Goal: Use online tool/utility: Utilize a website feature to perform a specific function

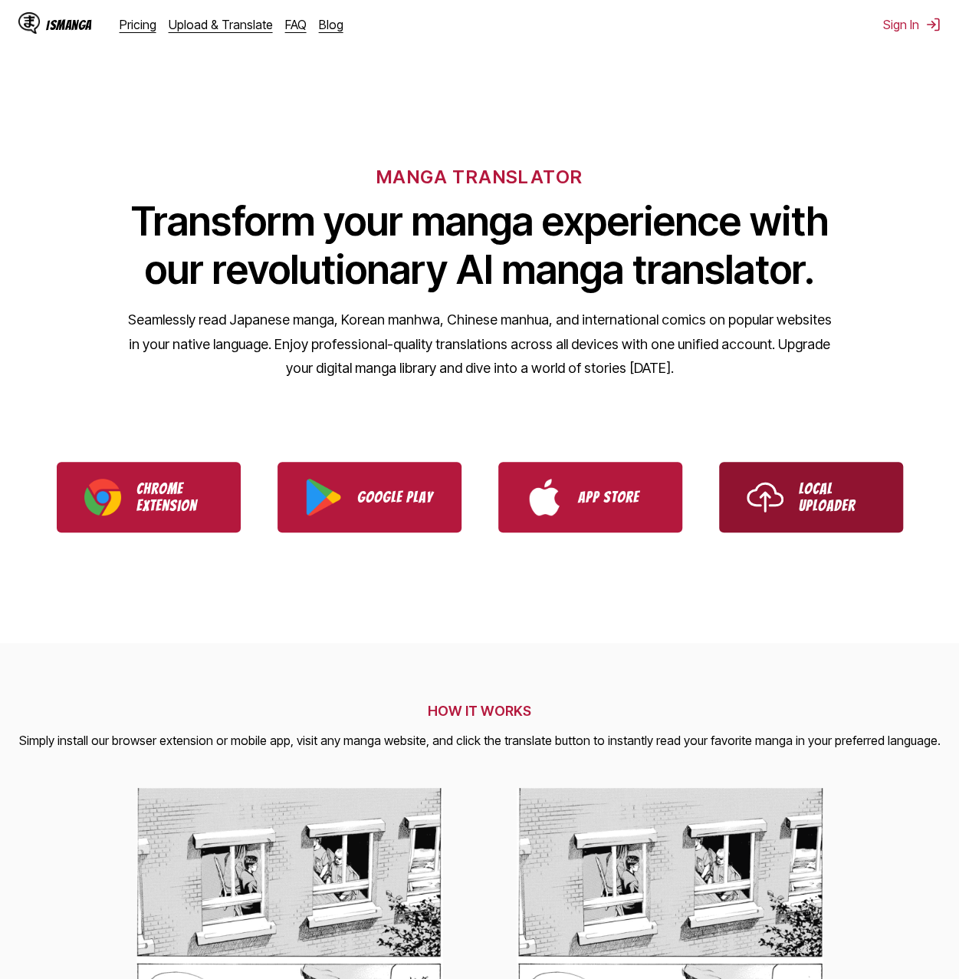
click at [795, 499] on link "Local Uploader" at bounding box center [811, 497] width 184 height 71
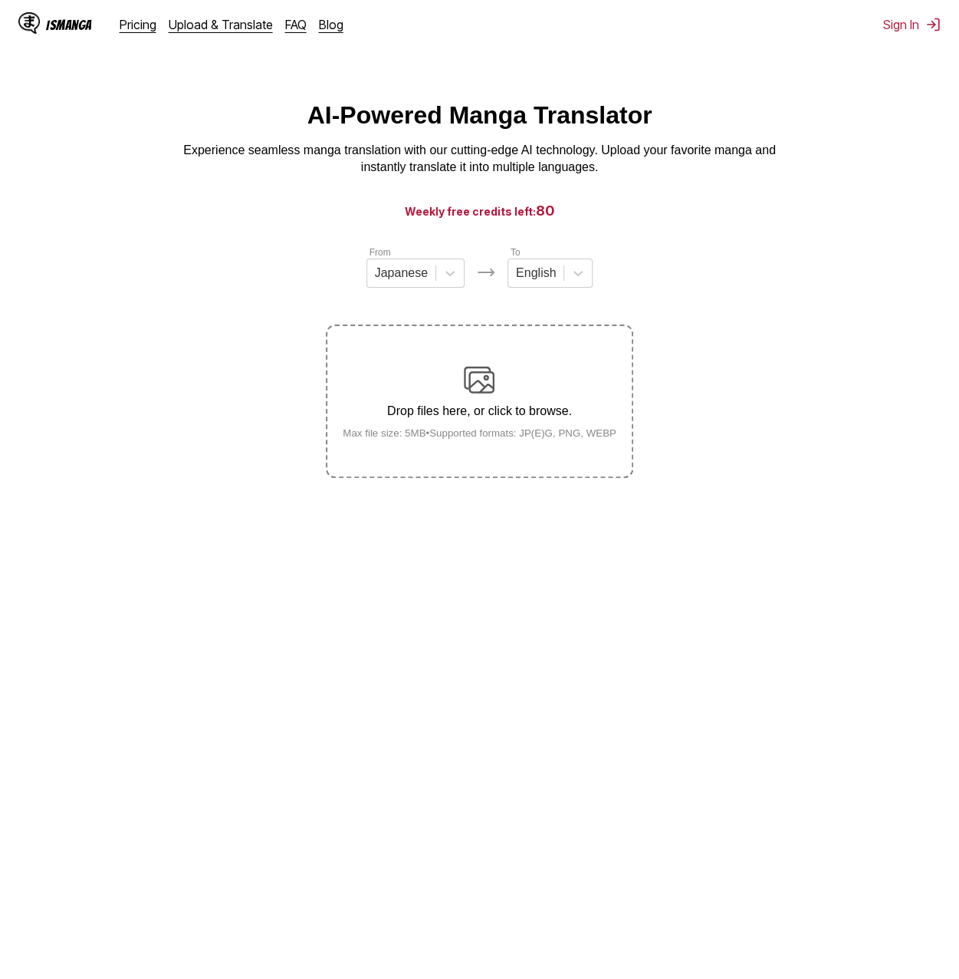
click at [548, 426] on div "Drop files here, or click to browse. Max file size: 5MB • Supported formats: JP…" at bounding box center [480, 401] width 298 height 74
click at [0, 0] on input "Drop files here, or click to browse. Max file size: 5MB • Supported formats: JP…" at bounding box center [0, 0] width 0 height 0
click at [239, 19] on link "Upload & Translate" at bounding box center [221, 24] width 104 height 15
